Goal: Task Accomplishment & Management: Use online tool/utility

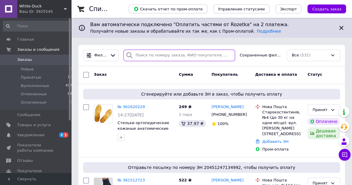
click at [142, 56] on input "search" at bounding box center [180, 56] width 112 height 12
paste input "361620229"
type input "361620229"
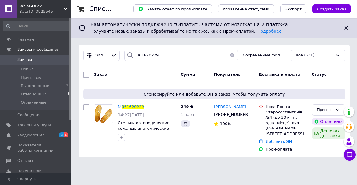
click at [135, 108] on span "361620229" at bounding box center [133, 107] width 22 height 4
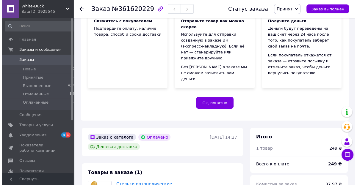
scroll to position [323, 0]
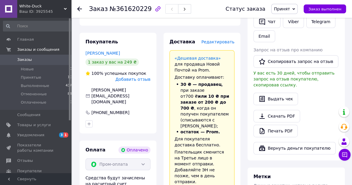
click at [222, 40] on span "Редактировать" at bounding box center [217, 42] width 33 height 5
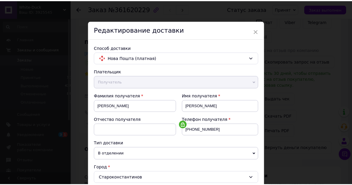
scroll to position [208, 0]
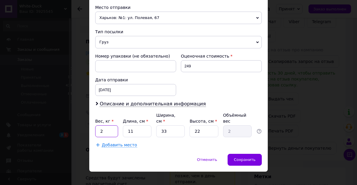
click at [102, 125] on input "2" at bounding box center [106, 131] width 23 height 12
type input "0.145"
type input "4"
type input "0.73"
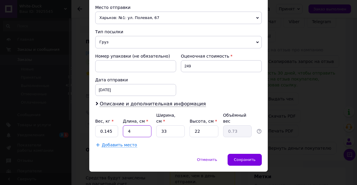
type input "42"
type input "7.62"
type input "42"
type input "1"
type input "0.23"
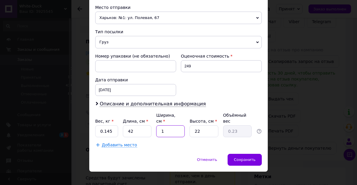
type input "12"
type input "2.77"
type input "12"
type input "2"
type input "0.25"
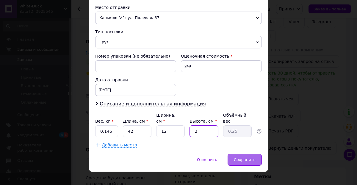
type input "2"
click at [244, 158] on span "Сохранить" at bounding box center [245, 160] width 22 height 4
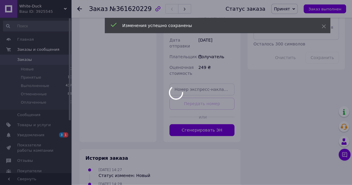
scroll to position [565, 0]
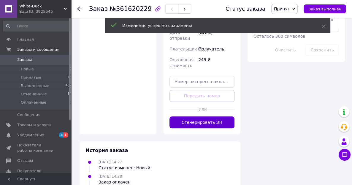
click at [196, 116] on button "Сгенерировать ЭН" at bounding box center [202, 122] width 65 height 12
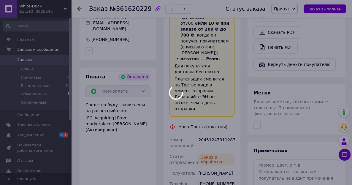
scroll to position [378, 0]
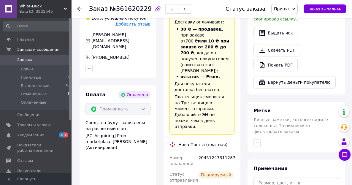
click at [215, 152] on div "20451247311287" at bounding box center [216, 160] width 39 height 17
copy div "20451247311287"
click at [65, 15] on div "White-Duck Ваш ID: 3925545" at bounding box center [44, 9] width 54 height 18
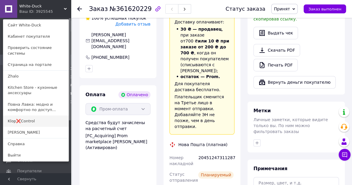
click at [22, 116] on link "Klop❌Control" at bounding box center [35, 121] width 65 height 11
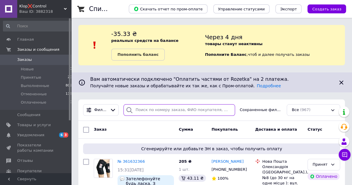
click at [144, 110] on input "search" at bounding box center [180, 110] width 112 height 12
paste input "361632366"
type input "361632366"
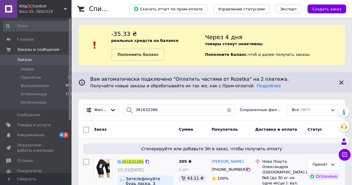
click at [130, 163] on span "361632366" at bounding box center [133, 161] width 22 height 4
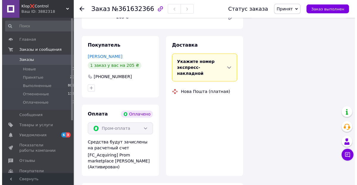
scroll to position [319, 0]
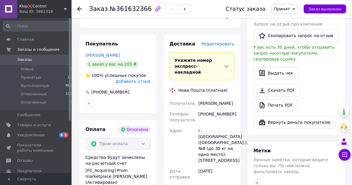
click at [216, 42] on span "Редактировать" at bounding box center [217, 44] width 33 height 5
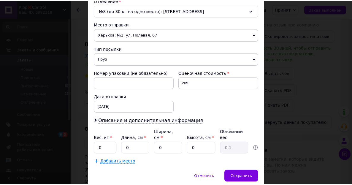
scroll to position [208, 0]
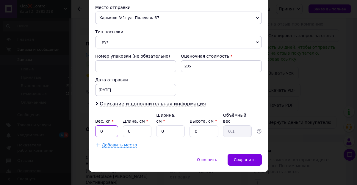
click at [102, 125] on input "0" at bounding box center [106, 131] width 23 height 12
type input "1"
type input "0.130"
type input "30"
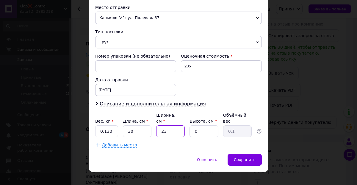
type input "23"
type input "1"
type input "0.17"
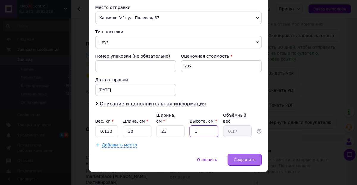
type input "1"
click at [250, 158] on span "Сохранить" at bounding box center [245, 160] width 22 height 4
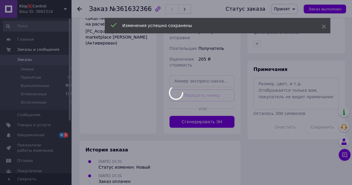
scroll to position [471, 0]
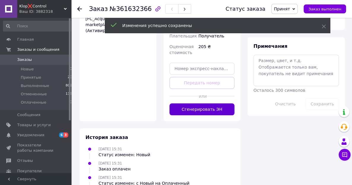
click at [224, 103] on button "Сгенерировать ЭН" at bounding box center [202, 109] width 65 height 12
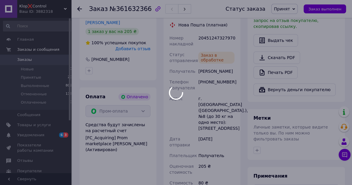
scroll to position [347, 0]
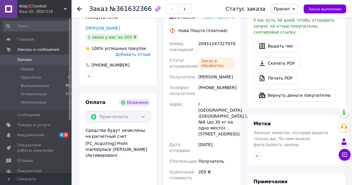
click at [225, 38] on div "20451247327970" at bounding box center [216, 46] width 39 height 17
copy div "20451247327970"
click at [104, 185] on html "Klop❌Control Ваш ID: 3882318 Сайт Klop❌Control Кабинет покупателя Проверить сос…" at bounding box center [176, 34] width 352 height 762
